Goal: Information Seeking & Learning: Compare options

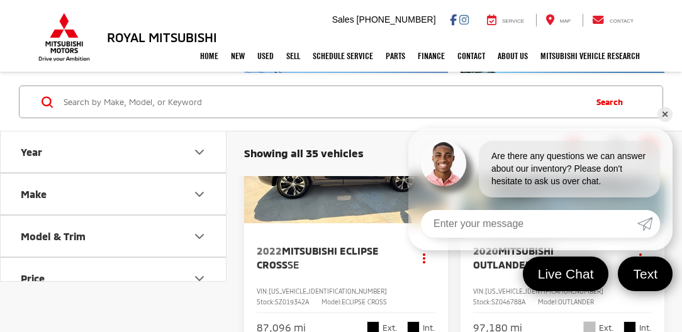
click at [666, 114] on link "✕" at bounding box center [664, 114] width 15 height 15
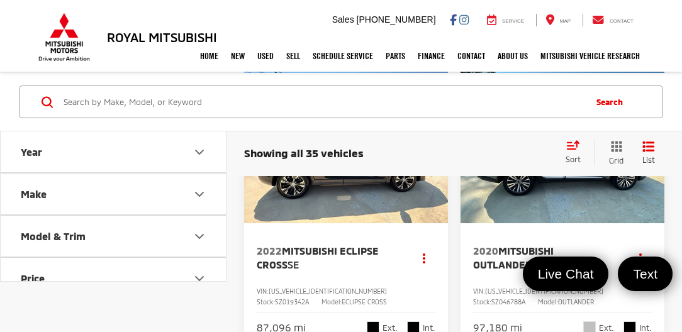
click at [77, 199] on button "Make" at bounding box center [114, 194] width 226 height 41
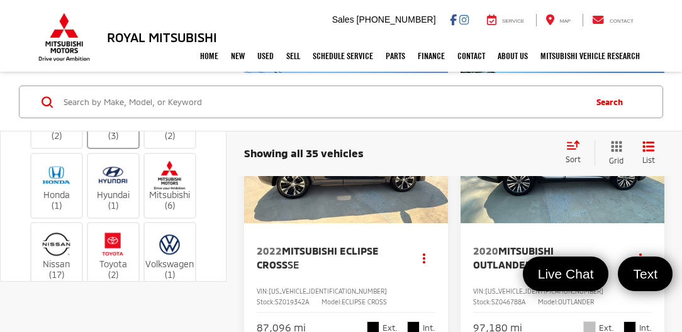
scroll to position [108, 0]
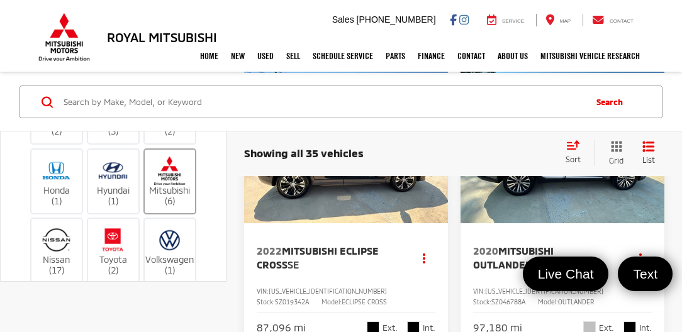
click at [164, 206] on label "Mitsubishi (6)" at bounding box center [170, 180] width 51 height 51
click at [0, 0] on input "Mitsubishi (6)" at bounding box center [0, 0] width 0 height 0
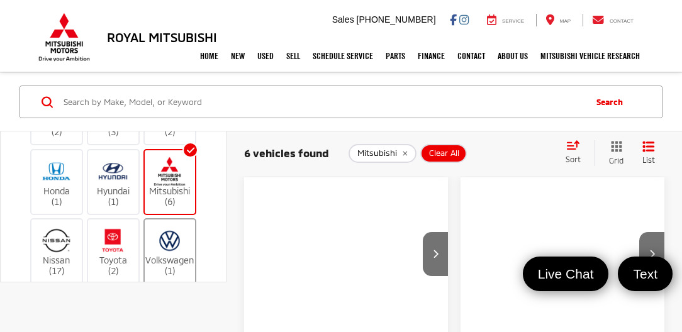
scroll to position [179, 0]
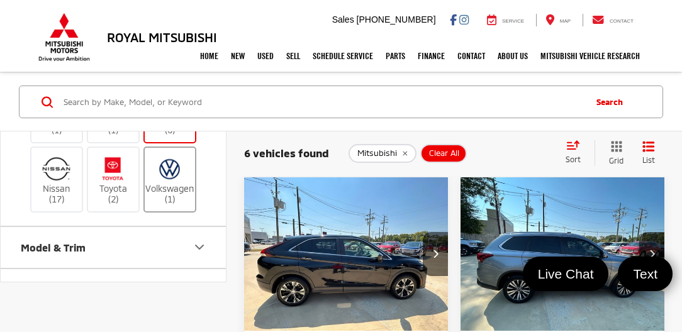
click at [174, 205] on label "Volkswagen (1)" at bounding box center [170, 179] width 51 height 51
click at [0, 0] on input "Volkswagen (1)" at bounding box center [0, 0] width 0 height 0
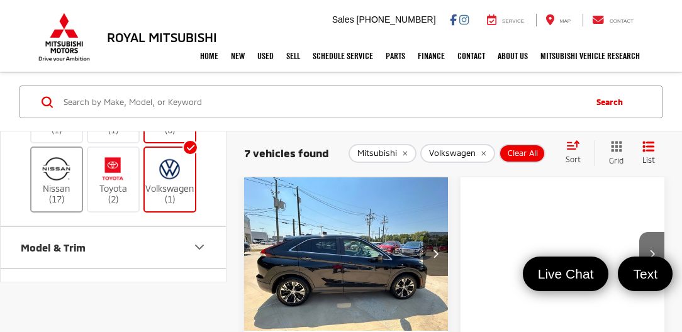
click at [64, 205] on label "Nissan (17)" at bounding box center [56, 179] width 51 height 51
click at [0, 0] on input "Nissan (17)" at bounding box center [0, 0] width 0 height 0
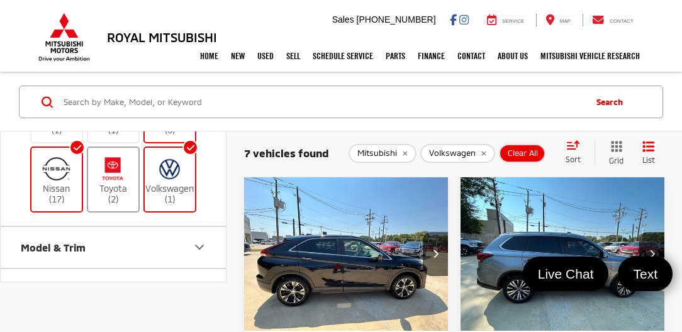
click at [111, 184] on img at bounding box center [113, 169] width 35 height 30
click at [0, 0] on input "Toyota (2)" at bounding box center [0, 0] width 0 height 0
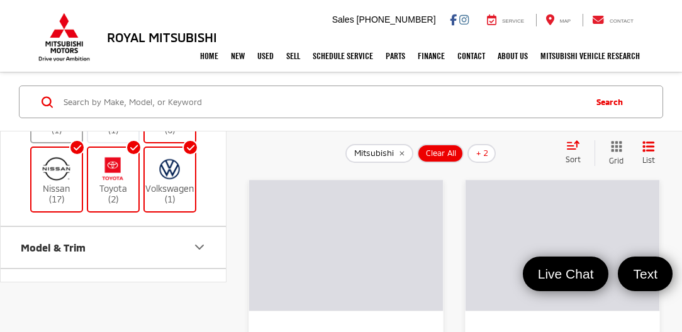
click at [73, 136] on label "Honda (1)" at bounding box center [56, 110] width 51 height 51
click at [0, 0] on input "Honda (1)" at bounding box center [0, 0] width 0 height 0
click at [113, 136] on label "Hyundai (1)" at bounding box center [113, 110] width 51 height 51
click at [0, 0] on input "Hyundai (1)" at bounding box center [0, 0] width 0 height 0
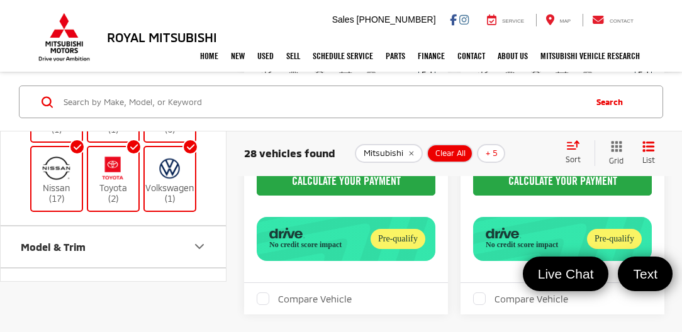
scroll to position [3845, 0]
